Goal: Find specific page/section

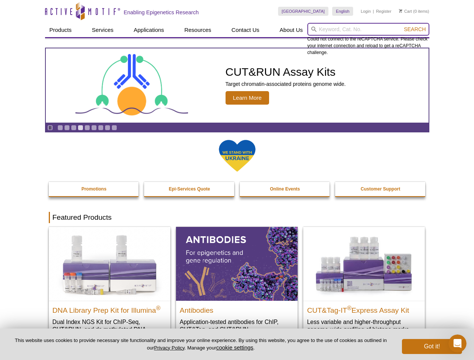
click at [368, 29] on input "search" at bounding box center [368, 29] width 122 height 13
click at [415, 29] on span "Search" at bounding box center [415, 29] width 22 height 6
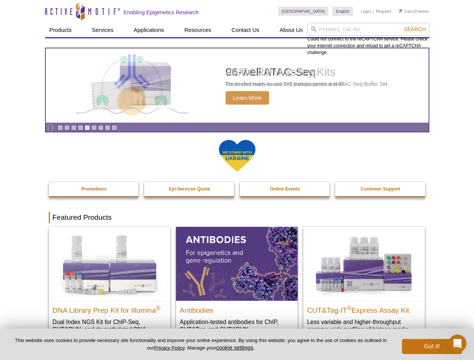
click at [50, 128] on icon "Pause" at bounding box center [50, 127] width 5 height 5
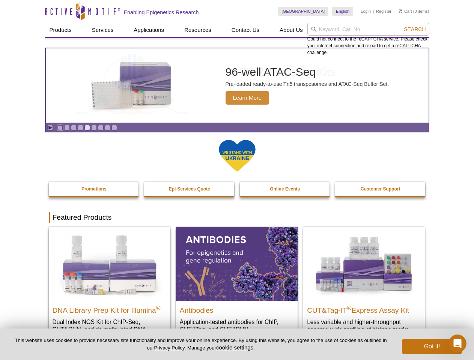
click at [60, 128] on link "Go to slide 1" at bounding box center [60, 128] width 6 height 6
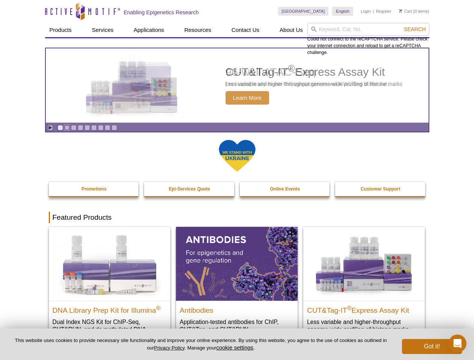
click at [67, 128] on link "Go to slide 2" at bounding box center [67, 128] width 6 height 6
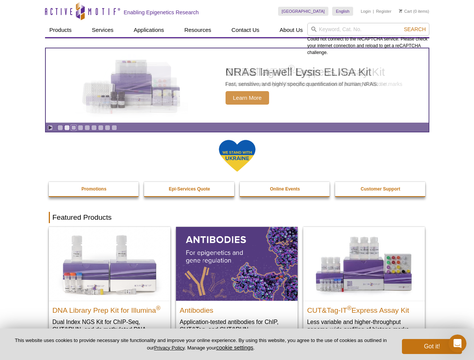
click at [74, 128] on link "Go to slide 3" at bounding box center [74, 128] width 6 height 6
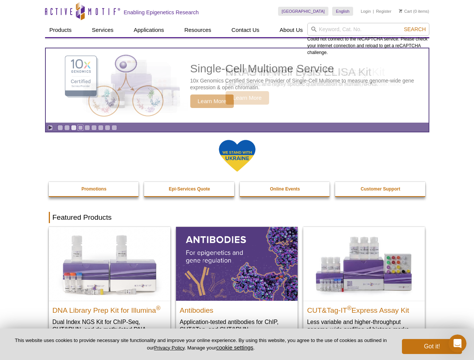
click at [80, 128] on link "Go to slide 4" at bounding box center [81, 128] width 6 height 6
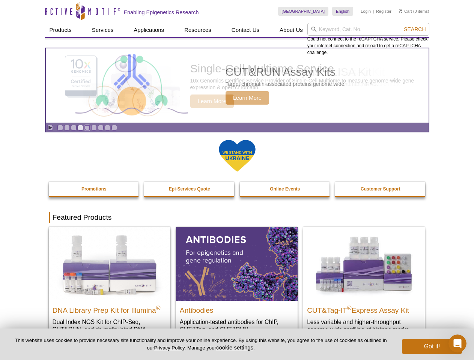
click at [87, 128] on link "Go to slide 5" at bounding box center [87, 128] width 6 height 6
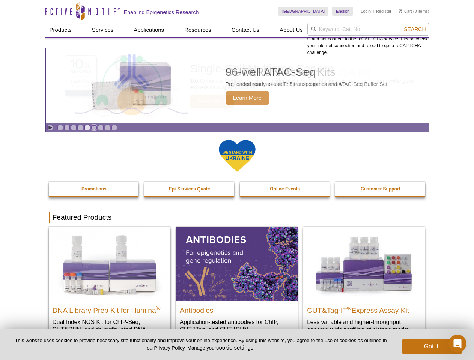
click at [94, 128] on link "Go to slide 6" at bounding box center [94, 128] width 6 height 6
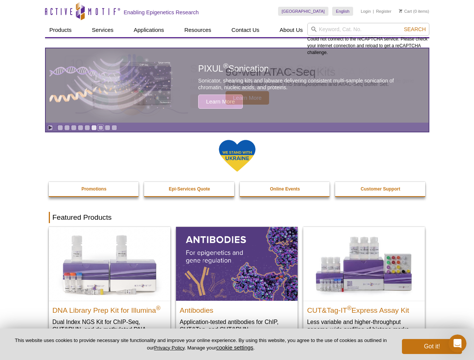
click at [101, 128] on link "Go to slide 7" at bounding box center [101, 128] width 6 height 6
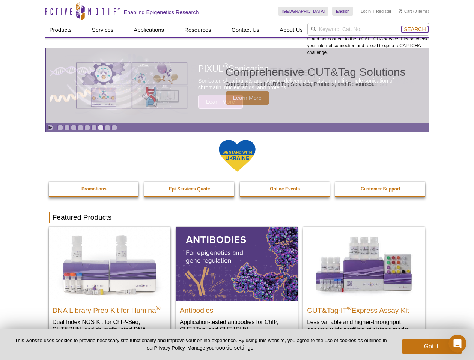
click at [415, 29] on span "Search" at bounding box center [415, 29] width 22 height 6
